Goal: Information Seeking & Learning: Find specific fact

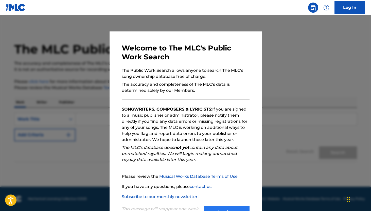
scroll to position [21, 0]
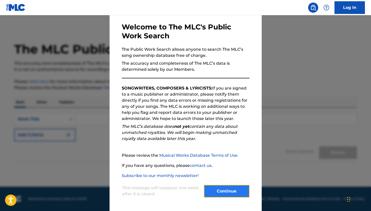
click at [238, 191] on button "Continue" at bounding box center [227, 191] width 46 height 13
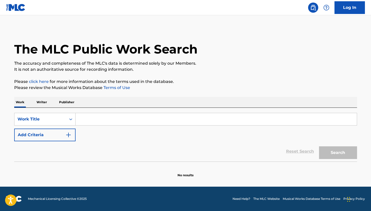
click at [96, 119] on input "Search Form" at bounding box center [216, 119] width 281 height 12
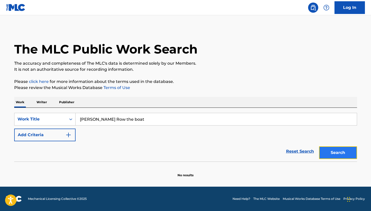
click at [343, 153] on button "Search" at bounding box center [338, 152] width 38 height 13
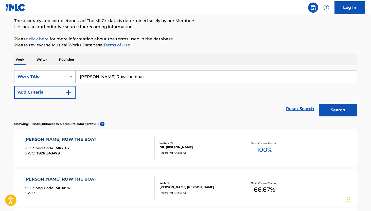
scroll to position [0, 0]
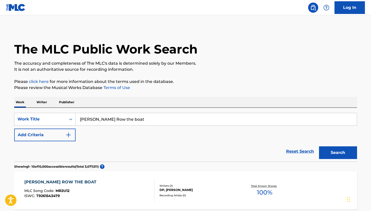
click at [130, 121] on input "Michael Row the boat" at bounding box center [216, 119] width 281 height 12
type input "Michael Row the boat ashore"
click at [336, 153] on button "Search" at bounding box center [338, 152] width 38 height 13
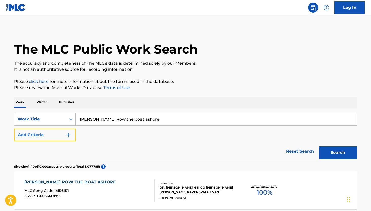
click at [68, 136] on img "Search Form" at bounding box center [68, 135] width 6 height 6
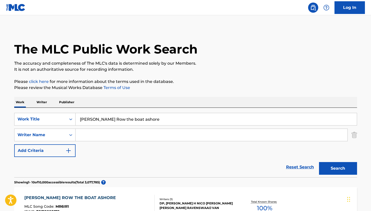
click at [106, 137] on input "Search Form" at bounding box center [212, 135] width 272 height 12
click at [338, 167] on button "Search" at bounding box center [338, 168] width 38 height 13
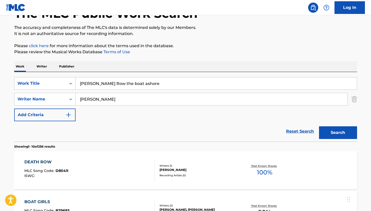
scroll to position [31, 0]
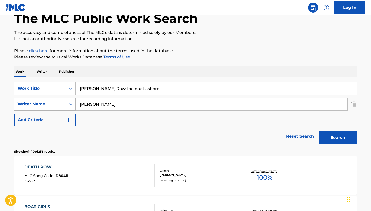
drag, startPoint x: 99, startPoint y: 106, endPoint x: 61, endPoint y: 106, distance: 37.3
click at [61, 106] on div "SearchWithCriteria9dd9549d-3a52-4783-b9b7-92fe1a42c7ec Writer Name seger" at bounding box center [185, 104] width 343 height 13
type input "Pete Seger"
click at [341, 139] on button "Search" at bounding box center [338, 137] width 38 height 13
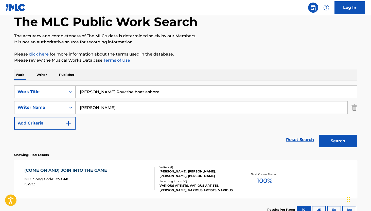
scroll to position [36, 0]
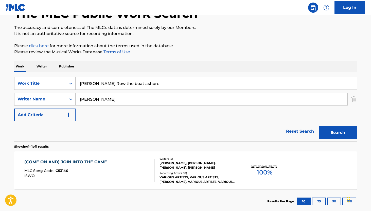
drag, startPoint x: 150, startPoint y: 83, endPoint x: 125, endPoint y: 83, distance: 25.1
click at [125, 83] on input "Michael Row the boat ashore" at bounding box center [216, 83] width 281 height 12
click at [341, 133] on button "Search" at bounding box center [338, 132] width 38 height 13
drag, startPoint x: 133, startPoint y: 86, endPoint x: 69, endPoint y: 83, distance: 64.2
click at [69, 83] on div "SearchWithCriteria96ede544-490a-450b-a3c0-cd16c9809d5c Work Title Michael Row t…" at bounding box center [185, 83] width 343 height 13
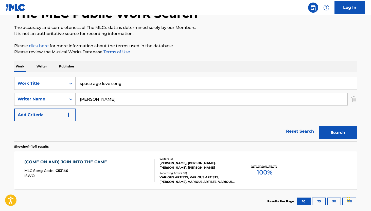
type input "space age love song"
drag, startPoint x: 103, startPoint y: 99, endPoint x: 54, endPoint y: 97, distance: 49.8
click at [54, 97] on div "SearchWithCriteria9dd9549d-3a52-4783-b9b7-92fe1a42c7ec Writer Name Pete Seger" at bounding box center [185, 99] width 343 height 13
type input "score"
click at [329, 130] on button "Search" at bounding box center [338, 132] width 38 height 13
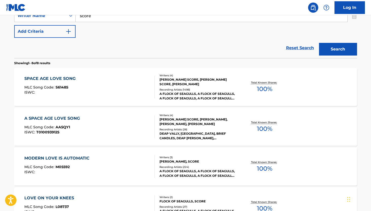
scroll to position [120, 0]
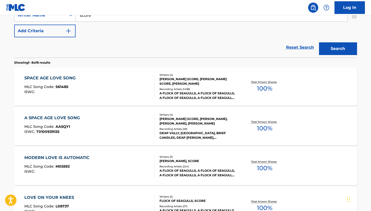
click at [182, 82] on div "F. MAUDSLEY, M. SCORE, A. SCORE, P. REYNOLDS" at bounding box center [198, 81] width 77 height 9
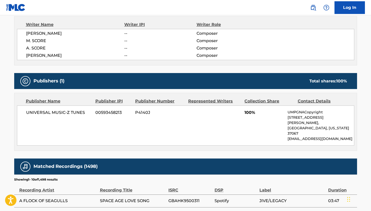
scroll to position [181, 0]
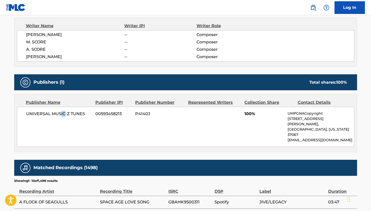
drag, startPoint x: 64, startPoint y: 113, endPoint x: 60, endPoint y: 114, distance: 3.8
click at [61, 114] on span "UNIVERSAL MUSIC-Z TUNES" at bounding box center [59, 114] width 66 height 6
click at [46, 114] on span "UNIVERSAL MUSIC-Z TUNES" at bounding box center [59, 114] width 66 height 6
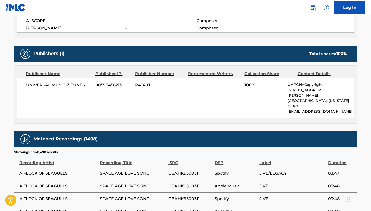
scroll to position [209, 0]
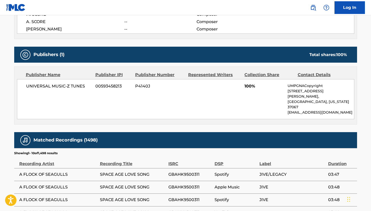
click at [296, 90] on p "1550 W. McEwen Drive, Unit 400," at bounding box center [321, 94] width 66 height 11
click at [309, 75] on div "Contact Details" at bounding box center [322, 75] width 49 height 6
click at [305, 92] on p "1550 W. McEwen Drive, Unit 400," at bounding box center [321, 94] width 66 height 11
click at [303, 99] on p "Franklin, Tennessee 37067" at bounding box center [321, 104] width 66 height 11
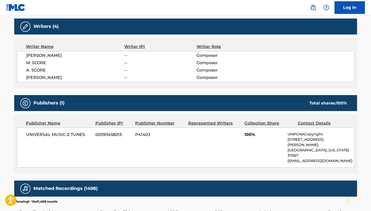
scroll to position [163, 0]
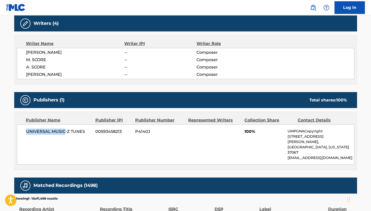
drag, startPoint x: 64, startPoint y: 131, endPoint x: 0, endPoint y: 133, distance: 64.2
click at [0, 133] on main "< Back to public search results Copy work link SPACE AGE LOVE SONG Work Detail …" at bounding box center [185, 109] width 371 height 515
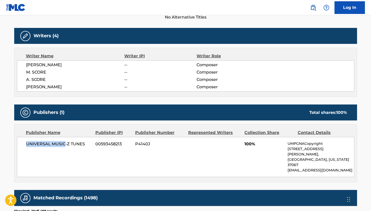
scroll to position [147, 0]
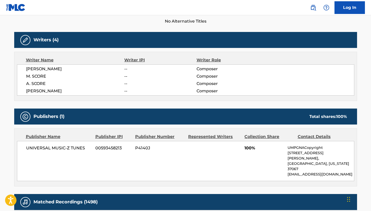
click at [152, 102] on div "Work Detail Member Work Identifier -- MLC Song Code S61485 ISWC -- Duration --:…" at bounding box center [185, 160] width 343 height 432
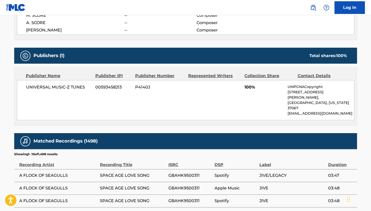
scroll to position [208, 0]
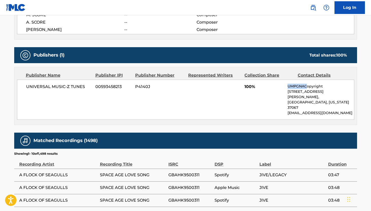
drag, startPoint x: 308, startPoint y: 86, endPoint x: 288, endPoint y: 86, distance: 19.5
click at [288, 86] on p "UMPGNACopyright" at bounding box center [321, 86] width 66 height 5
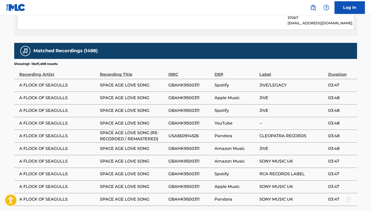
scroll to position [295, 0]
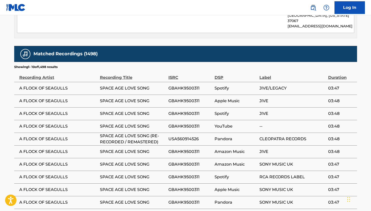
click at [52, 85] on span "A FLOCK OF SEAGULLS" at bounding box center [58, 88] width 78 height 6
click at [43, 69] on div "Recording Artist" at bounding box center [58, 74] width 78 height 11
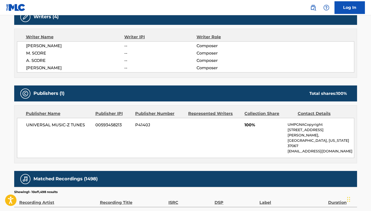
scroll to position [170, 0]
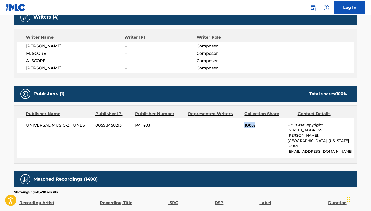
drag, startPoint x: 254, startPoint y: 122, endPoint x: 236, endPoint y: 124, distance: 18.3
click at [236, 124] on div "UNIVERSAL MUSIC-Z TUNES 00593458213 P4140J 100% UMPGNACopyright 1550 W. McEwen …" at bounding box center [185, 138] width 337 height 40
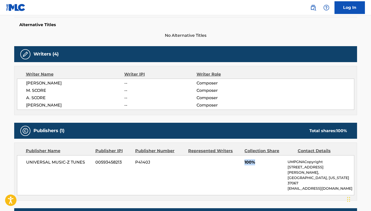
scroll to position [175, 0]
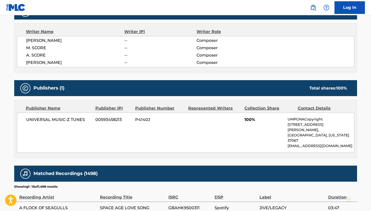
click at [191, 129] on div "UNIVERSAL MUSIC-Z TUNES 00593458213 P4140J 100% UMPGNACopyright 1550 W. McEwen …" at bounding box center [185, 133] width 337 height 40
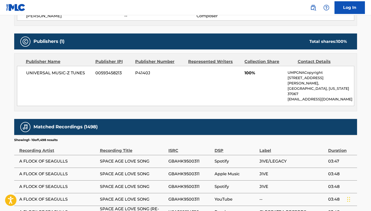
scroll to position [209, 0]
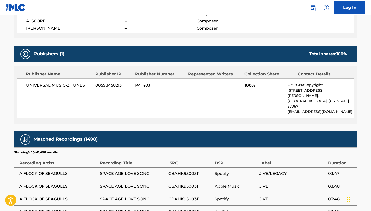
click at [145, 84] on span "P4140J" at bounding box center [159, 85] width 49 height 6
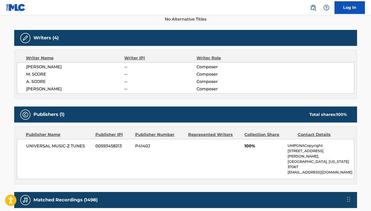
scroll to position [144, 0]
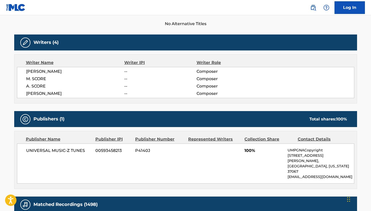
click at [192, 72] on span "--" at bounding box center [160, 72] width 72 height 6
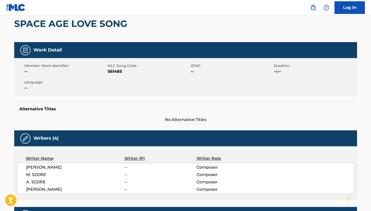
scroll to position [0, 0]
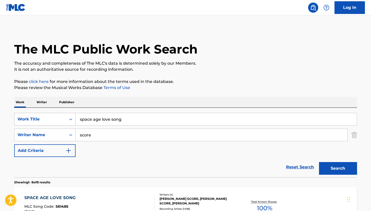
drag, startPoint x: 125, startPoint y: 119, endPoint x: 45, endPoint y: 118, distance: 79.4
click at [45, 118] on div "SearchWithCriteria96ede544-490a-450b-a3c0-cd16c9809d5c Work Title space age lov…" at bounding box center [185, 119] width 343 height 13
type input "the promise"
drag, startPoint x: 99, startPoint y: 138, endPoint x: 46, endPoint y: 137, distance: 52.5
click at [46, 137] on div "SearchWithCriteria9dd9549d-3a52-4783-b9b7-92fe1a42c7ec Writer Name score" at bounding box center [185, 135] width 343 height 13
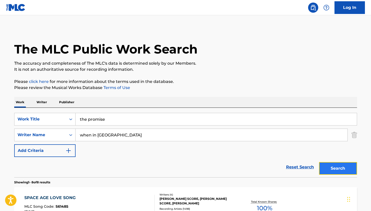
click at [347, 168] on button "Search" at bounding box center [338, 168] width 38 height 13
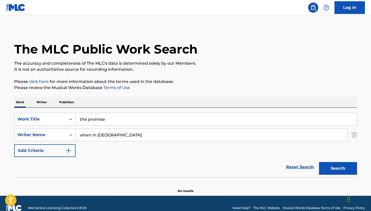
scroll to position [9, 0]
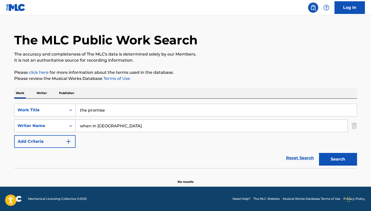
drag, startPoint x: 114, startPoint y: 127, endPoint x: 58, endPoint y: 127, distance: 55.8
click at [58, 127] on div "SearchWithCriteria9dd9549d-3a52-4783-b9b7-92fe1a42c7ec Writer Name when in rome" at bounding box center [185, 126] width 343 height 13
type input "[GEOGRAPHIC_DATA]"
click at [343, 157] on button "Search" at bounding box center [338, 159] width 38 height 13
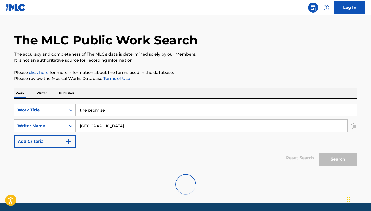
scroll to position [9, 0]
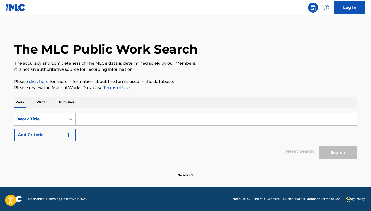
click at [109, 119] on input "Search Form" at bounding box center [216, 119] width 281 height 12
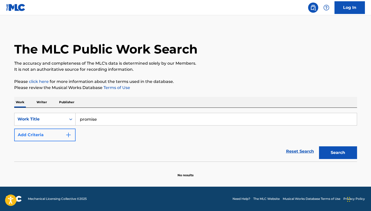
type input "promise"
click at [67, 137] on img "Search Form" at bounding box center [68, 135] width 6 height 6
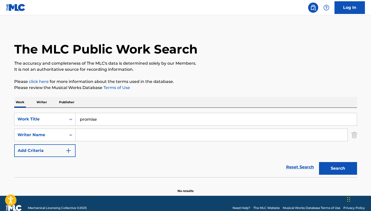
click at [89, 136] on input "Search Form" at bounding box center [212, 135] width 272 height 12
click at [348, 167] on button "Search" at bounding box center [338, 168] width 38 height 13
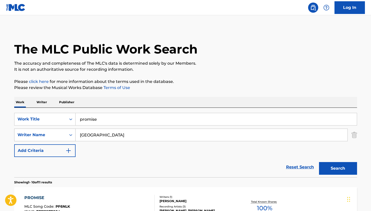
drag, startPoint x: 96, startPoint y: 137, endPoint x: 69, endPoint y: 137, distance: 27.2
click at [69, 137] on div "SearchWithCriteriadefdb745-3eb6-46ec-8a84-b847b0368cb0 Writer Name rome" at bounding box center [185, 135] width 343 height 13
type input "when in [GEOGRAPHIC_DATA]"
click at [350, 171] on button "Search" at bounding box center [338, 168] width 38 height 13
